Goal: Information Seeking & Learning: Find specific page/section

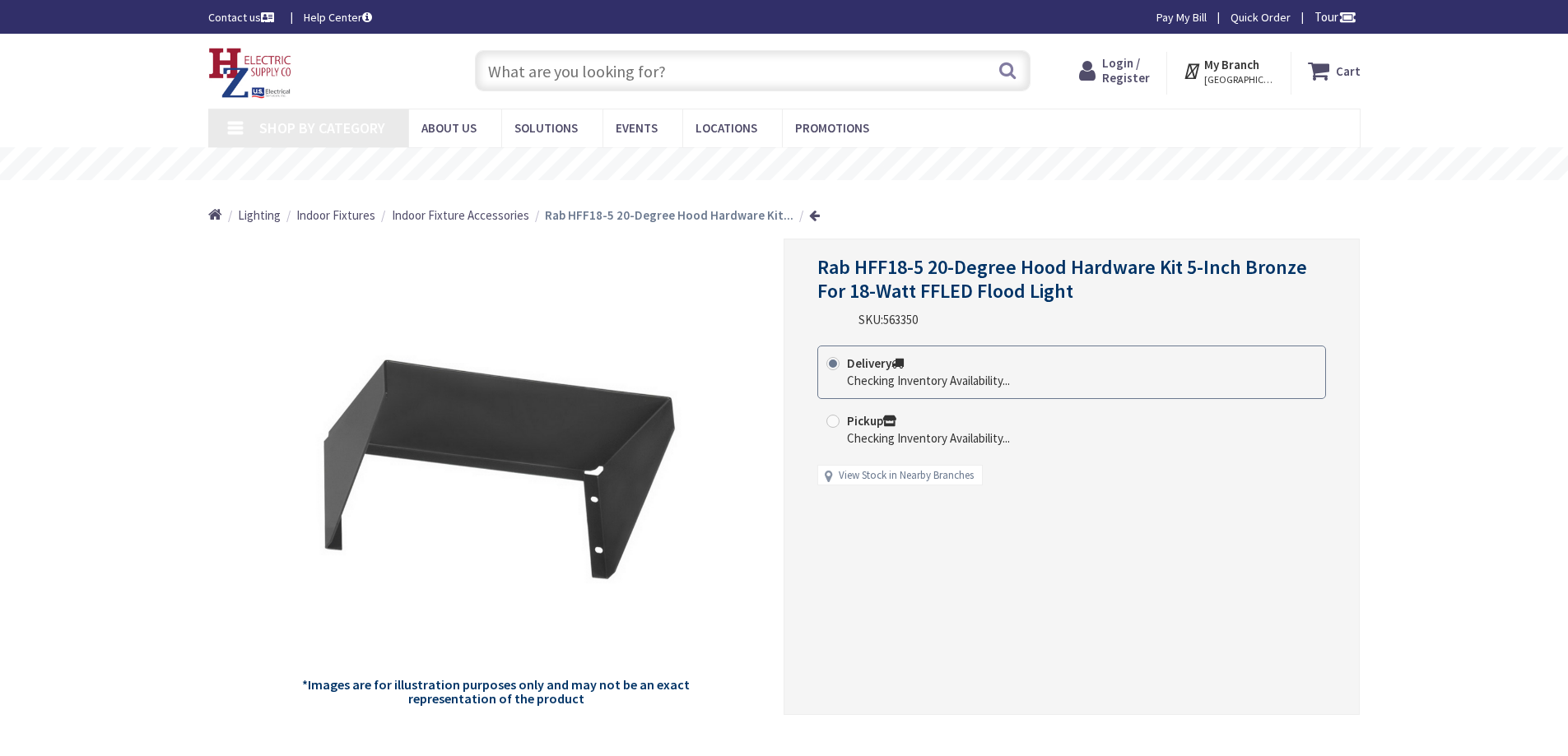
type input "[PERSON_NAME][GEOGRAPHIC_DATA], [STREET_ADDRESS]"
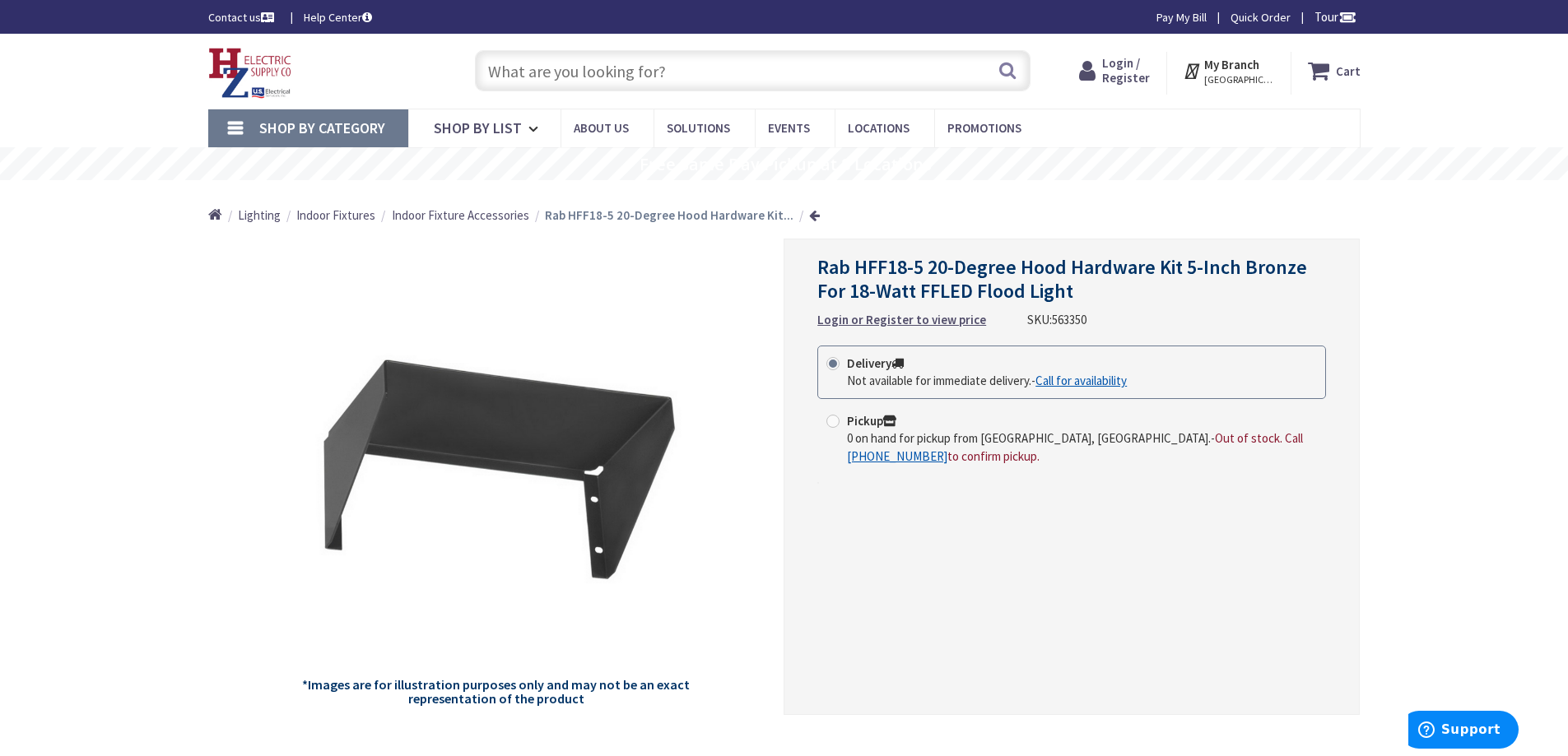
click at [586, 73] on input "text" at bounding box center [753, 71] width 556 height 41
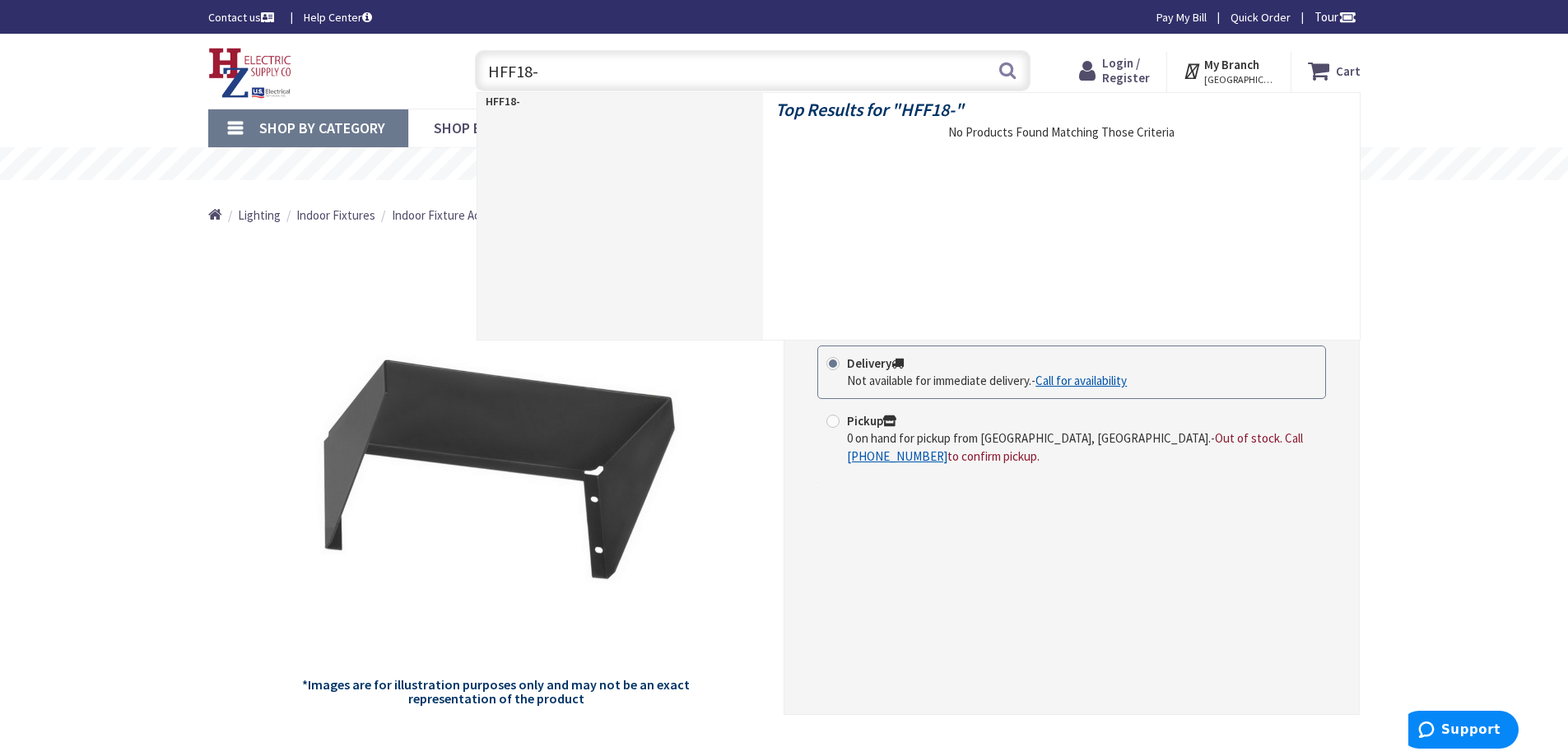
type input "HFF18-3"
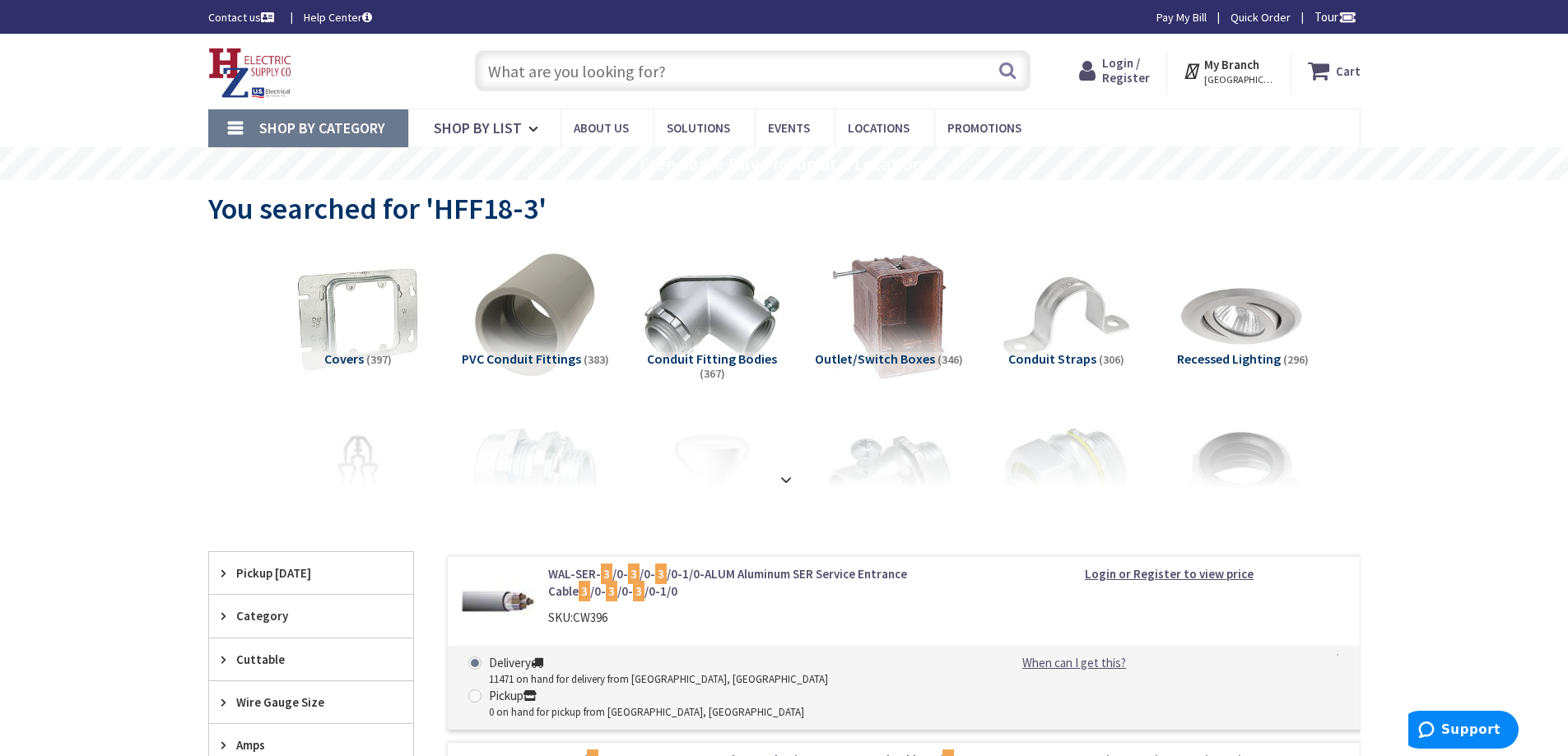
click at [508, 69] on input "text" at bounding box center [753, 71] width 556 height 41
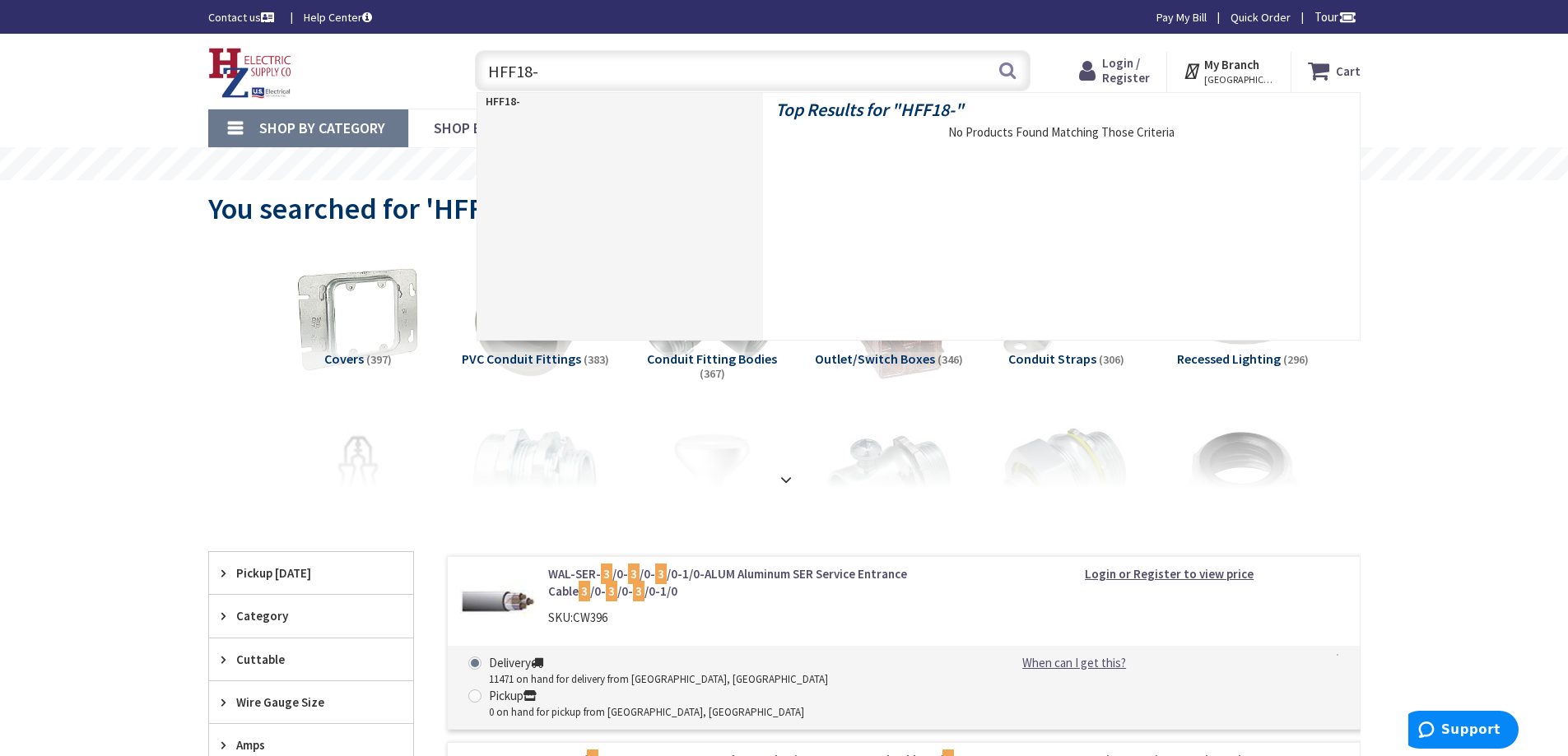
type input "HFF18-7"
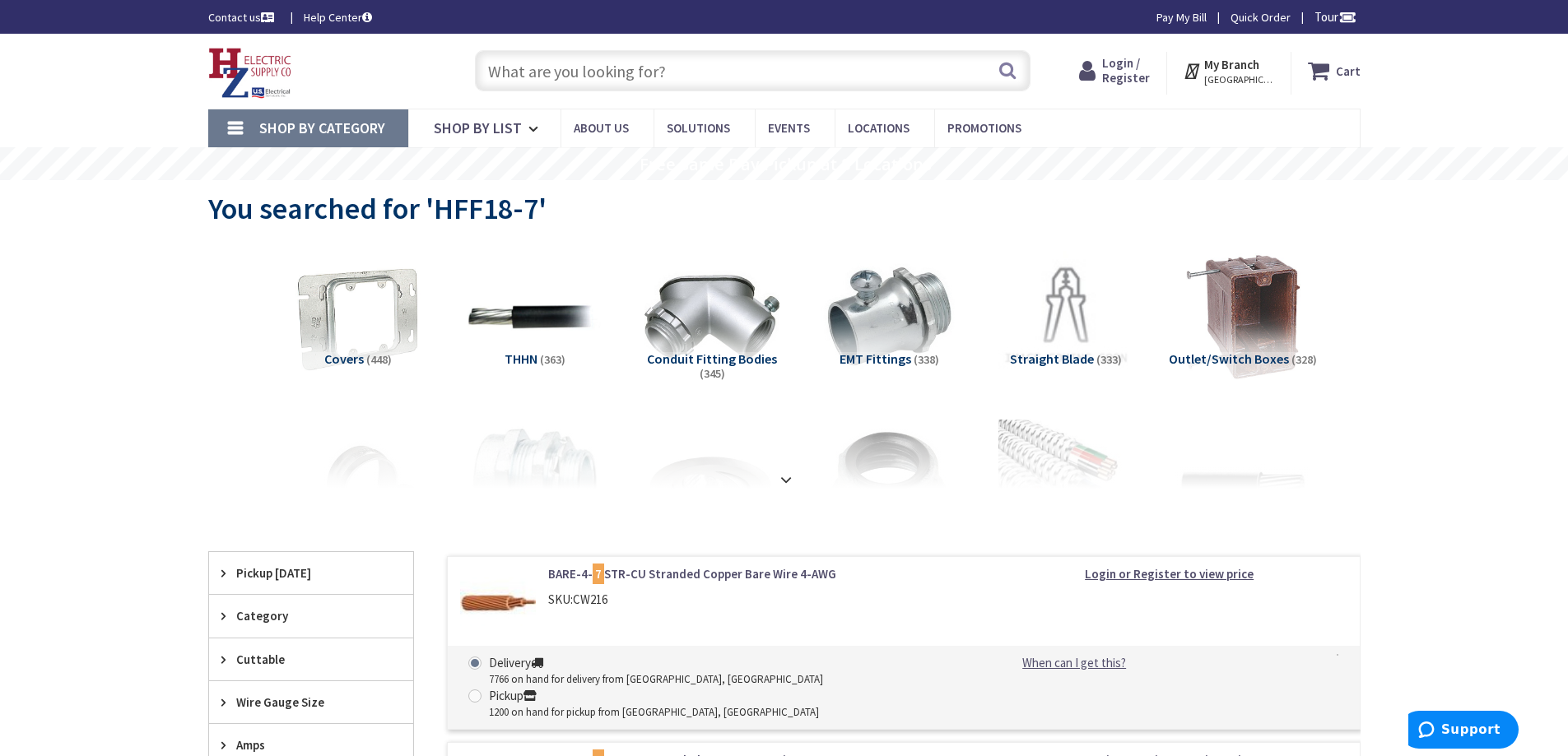
click at [578, 67] on input "text" at bounding box center [753, 71] width 556 height 41
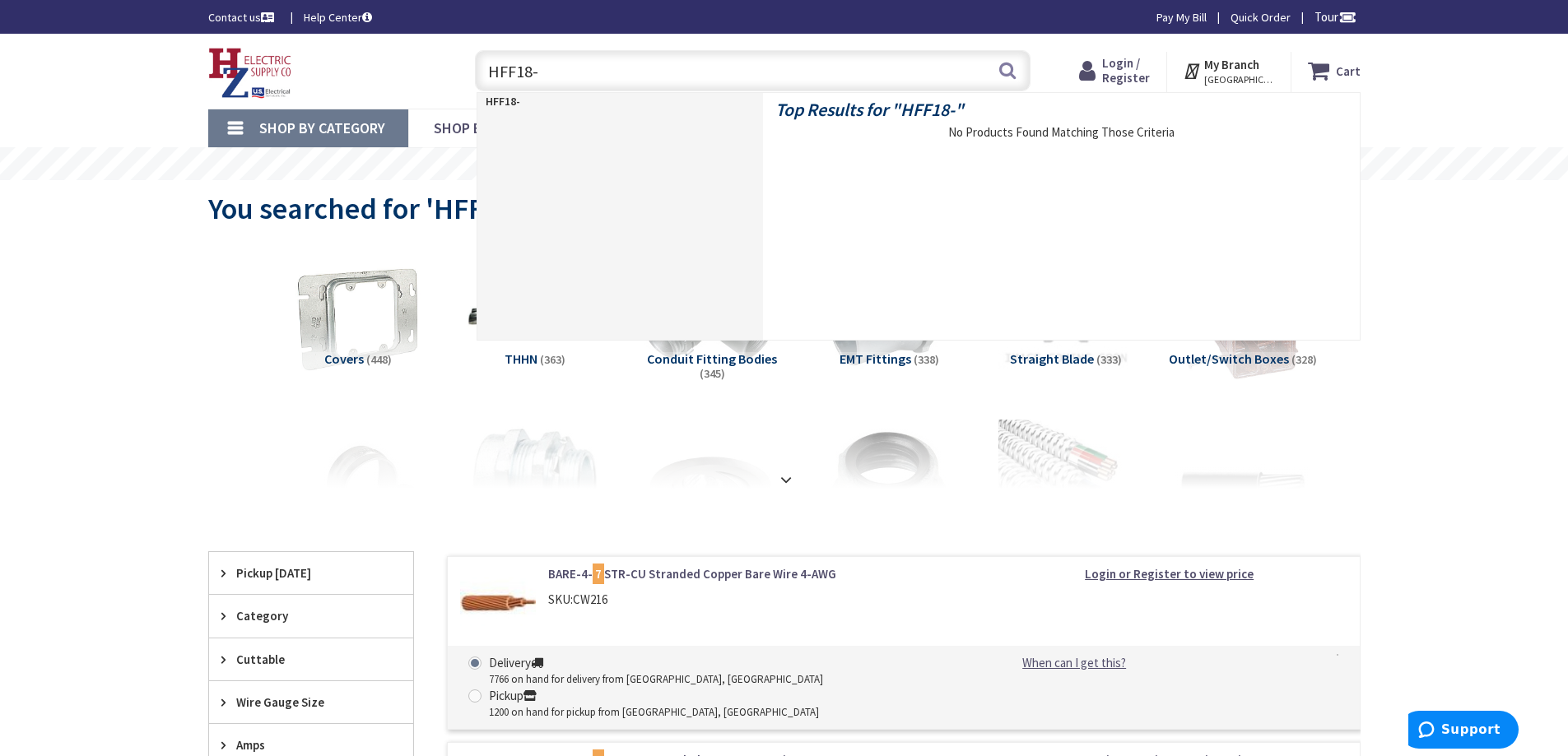
type input "HFF18-5"
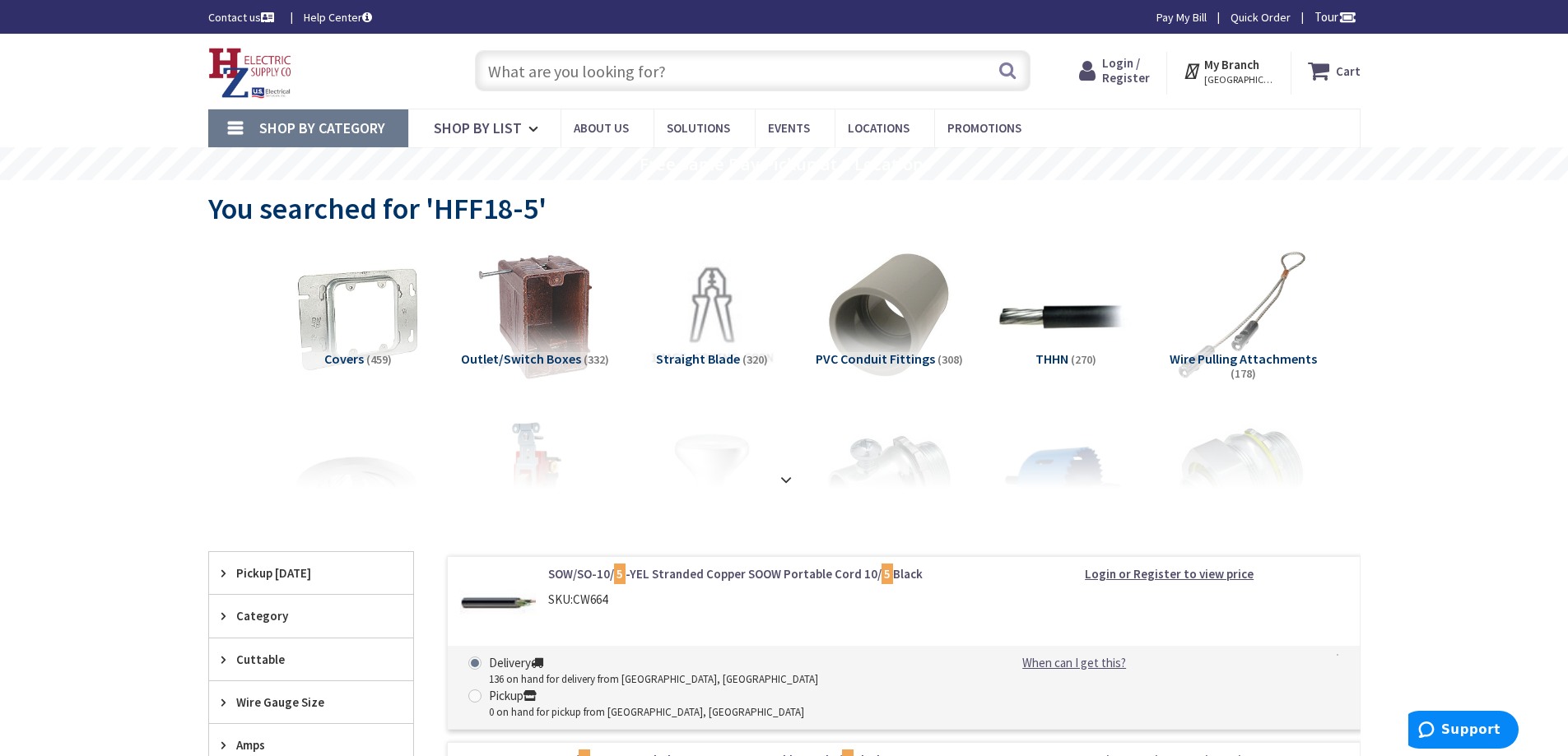
click at [639, 65] on input "text" at bounding box center [753, 71] width 556 height 41
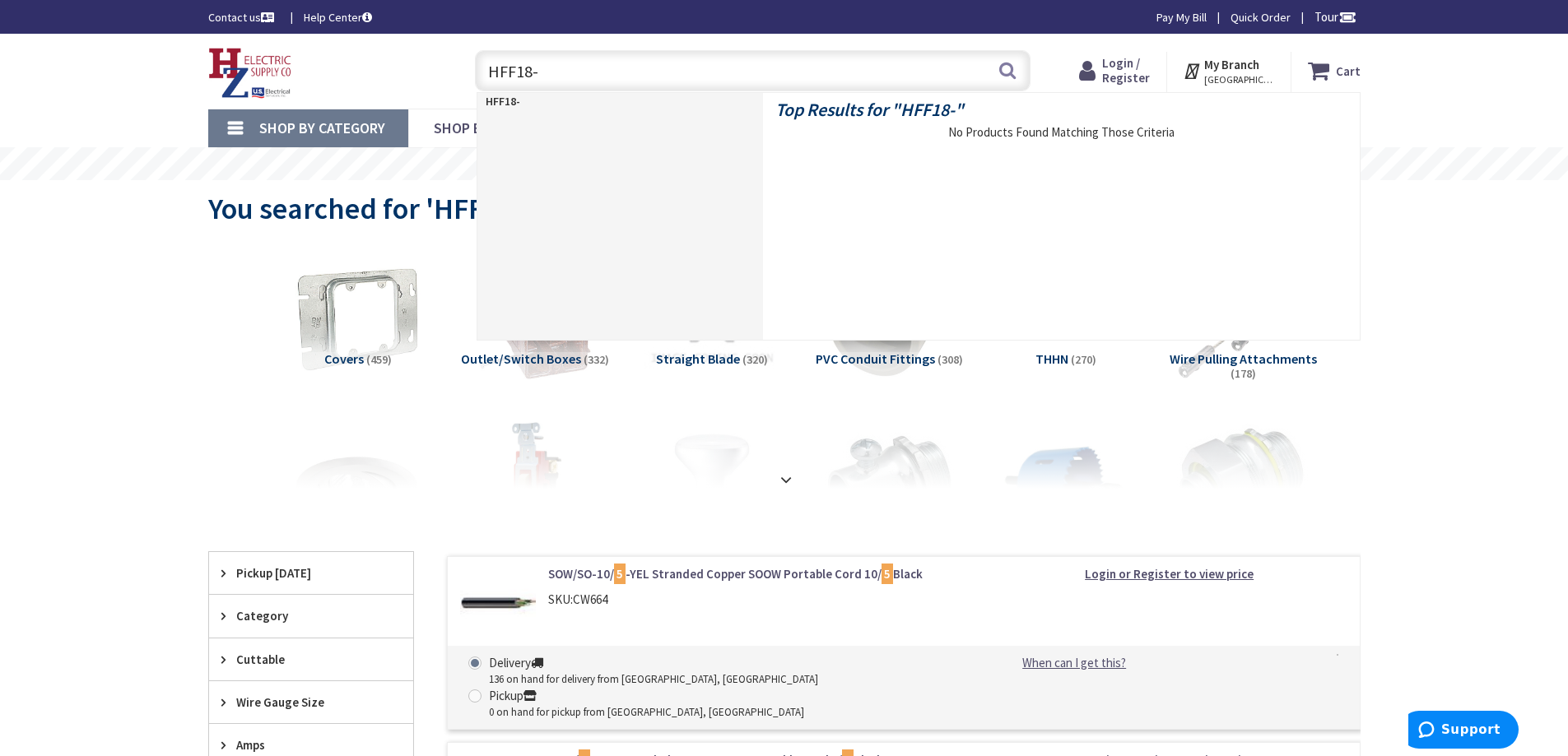
type input "HFF18-3"
